Goal: Task Accomplishment & Management: Manage account settings

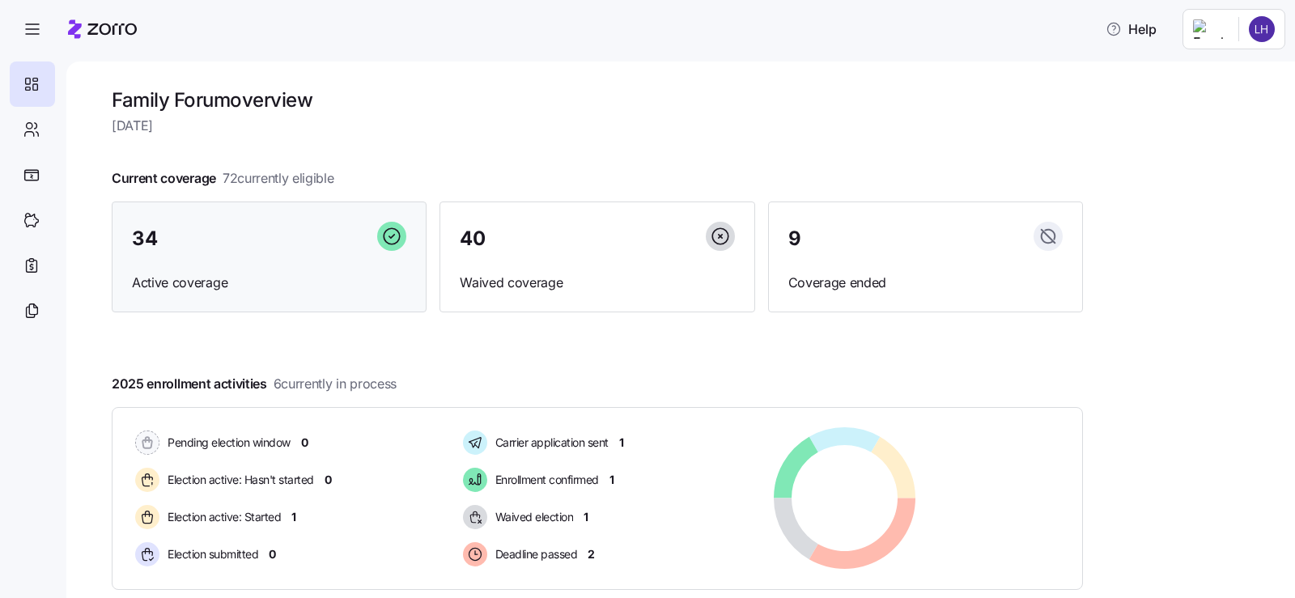
click at [151, 286] on span "Active coverage" at bounding box center [269, 283] width 274 height 20
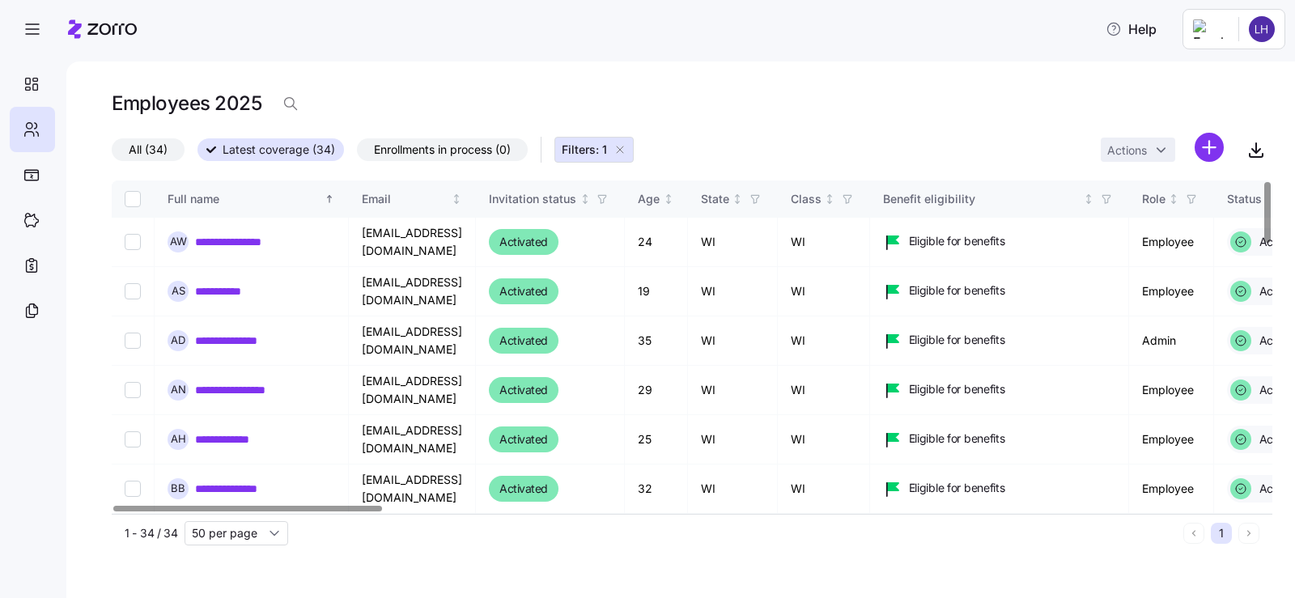
click at [158, 154] on span "All (34)" at bounding box center [148, 149] width 39 height 21
click at [112, 154] on input "All (34)" at bounding box center [112, 154] width 0 height 0
click at [621, 153] on icon "button" at bounding box center [619, 149] width 13 height 13
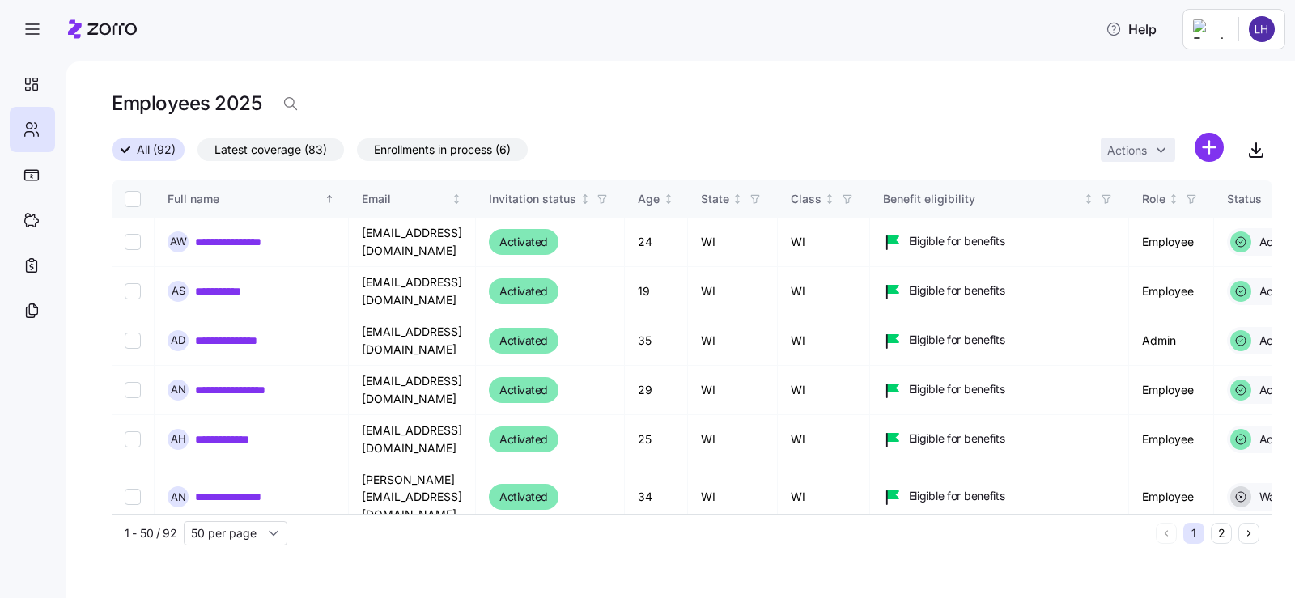
click at [497, 155] on span "Enrollments in process (6)" at bounding box center [442, 149] width 137 height 21
click at [357, 154] on input "Enrollments in process (6)" at bounding box center [357, 154] width 0 height 0
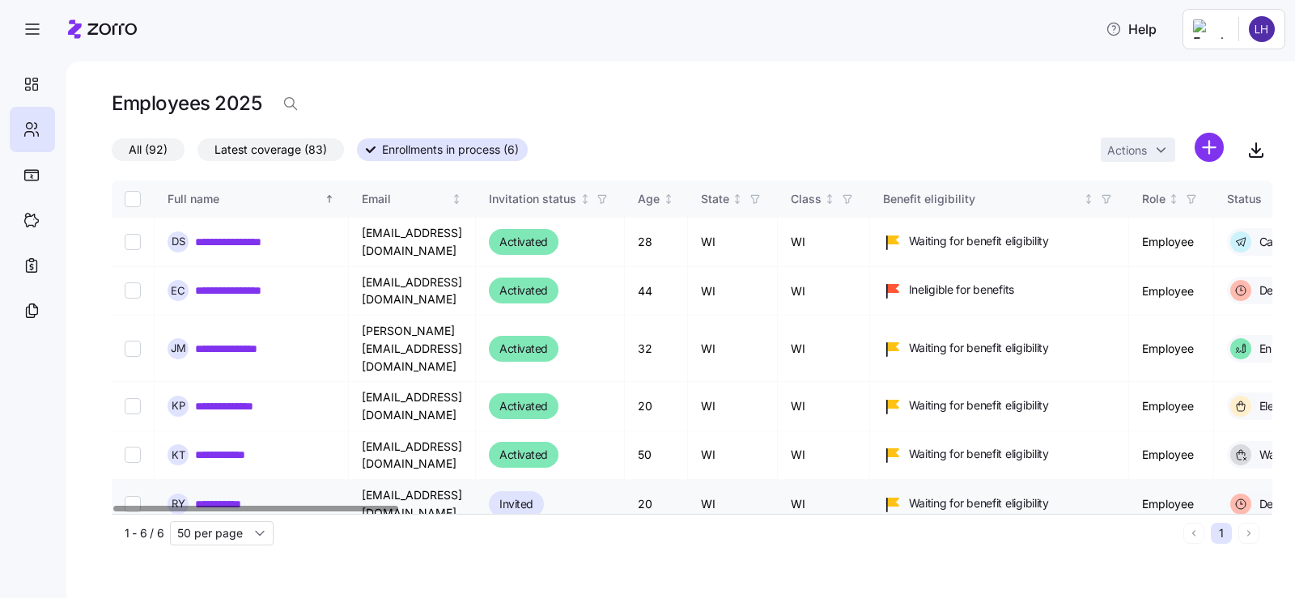
click at [214, 496] on link "**********" at bounding box center [226, 504] width 62 height 16
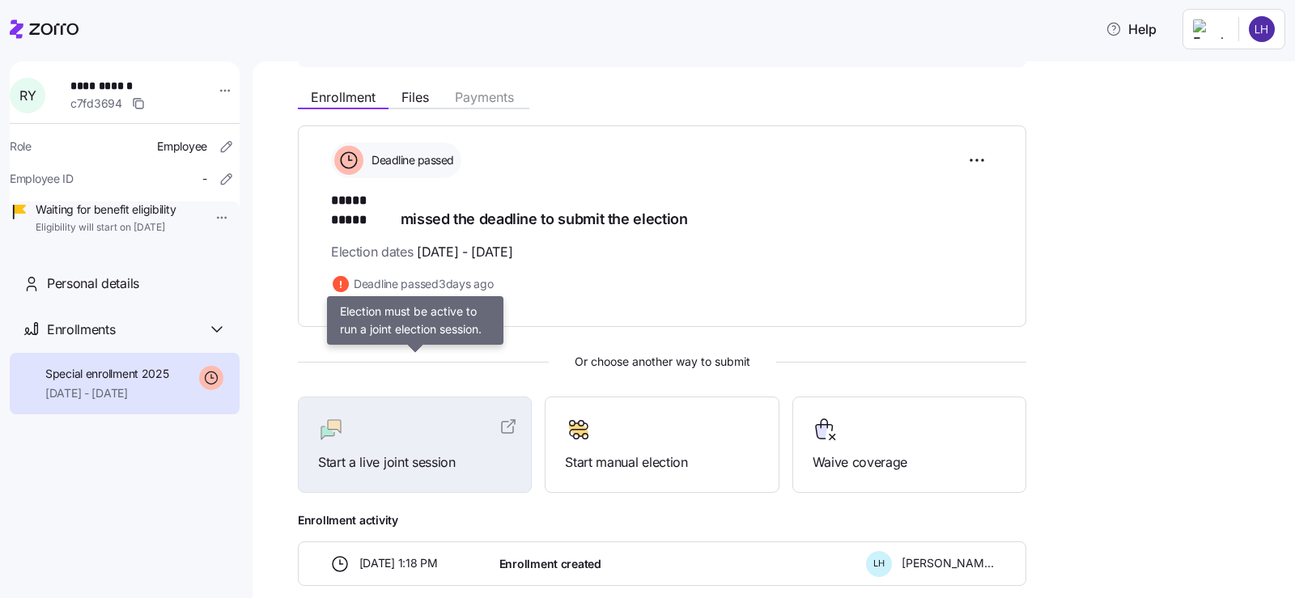
scroll to position [230, 0]
